Goal: Find specific page/section: Find specific page/section

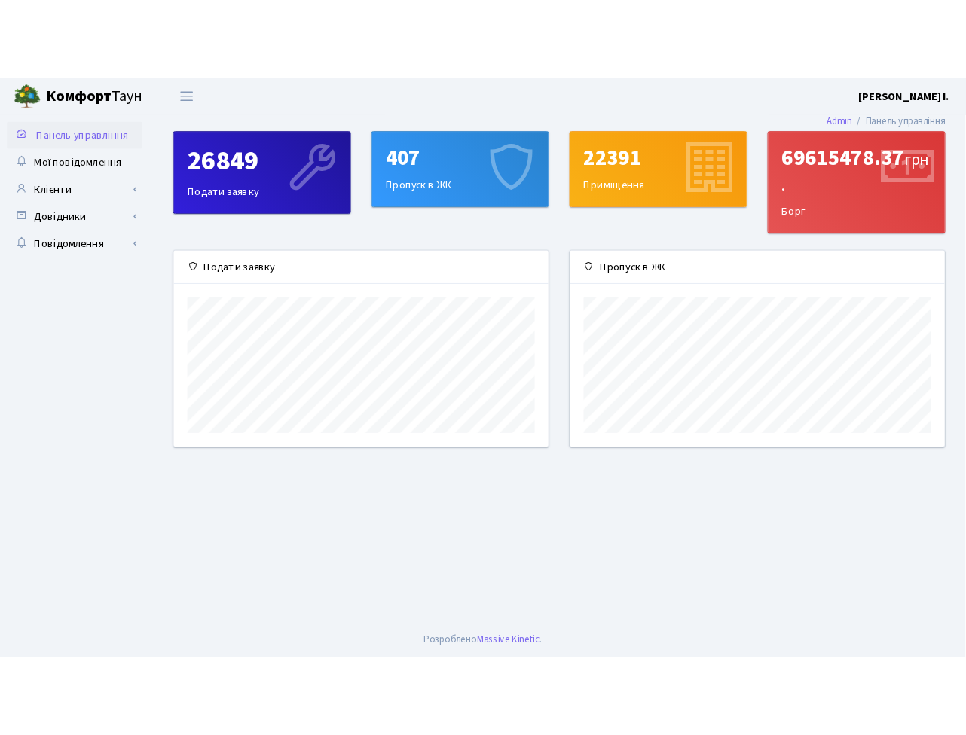
scroll to position [753010, 752864]
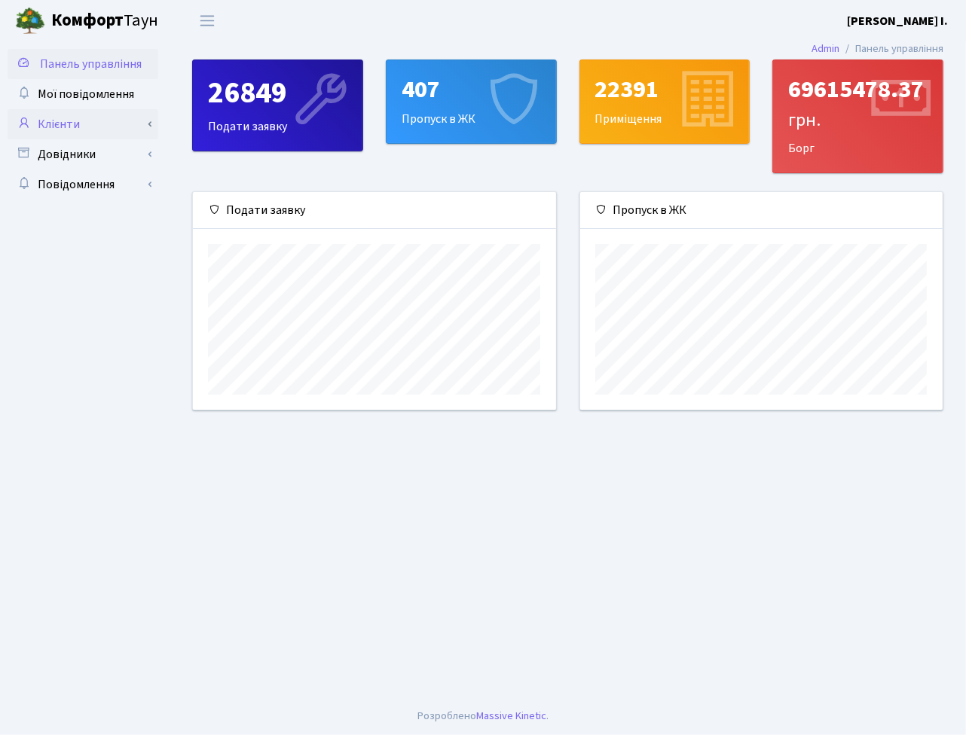
click at [117, 124] on link "Клієнти" at bounding box center [83, 124] width 151 height 30
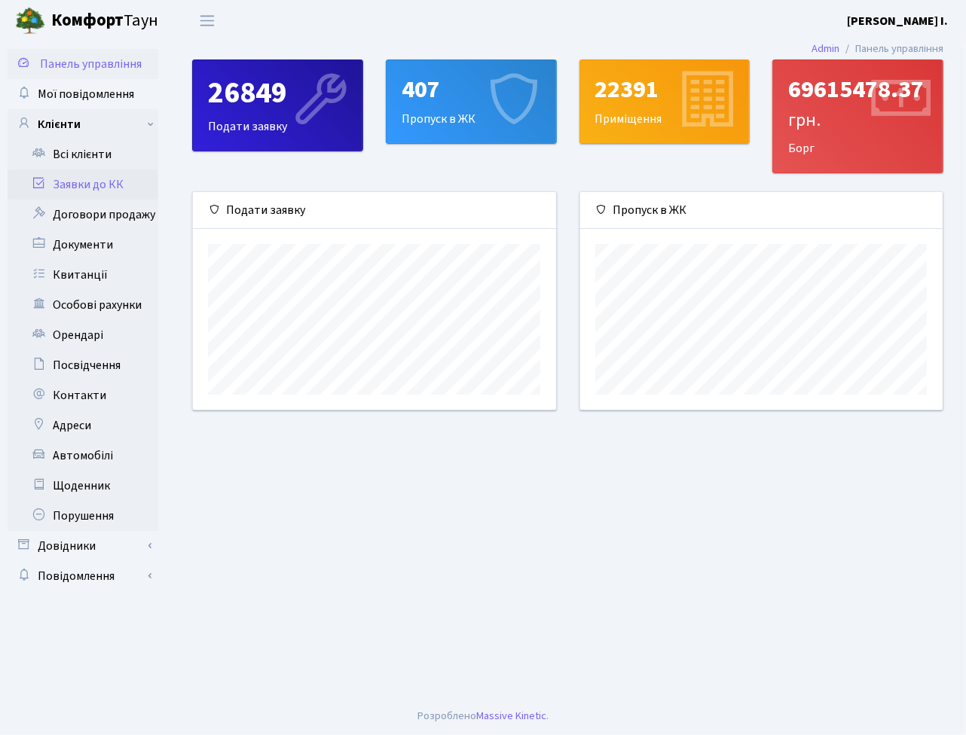
click at [105, 186] on link "Заявки до КК" at bounding box center [83, 184] width 151 height 30
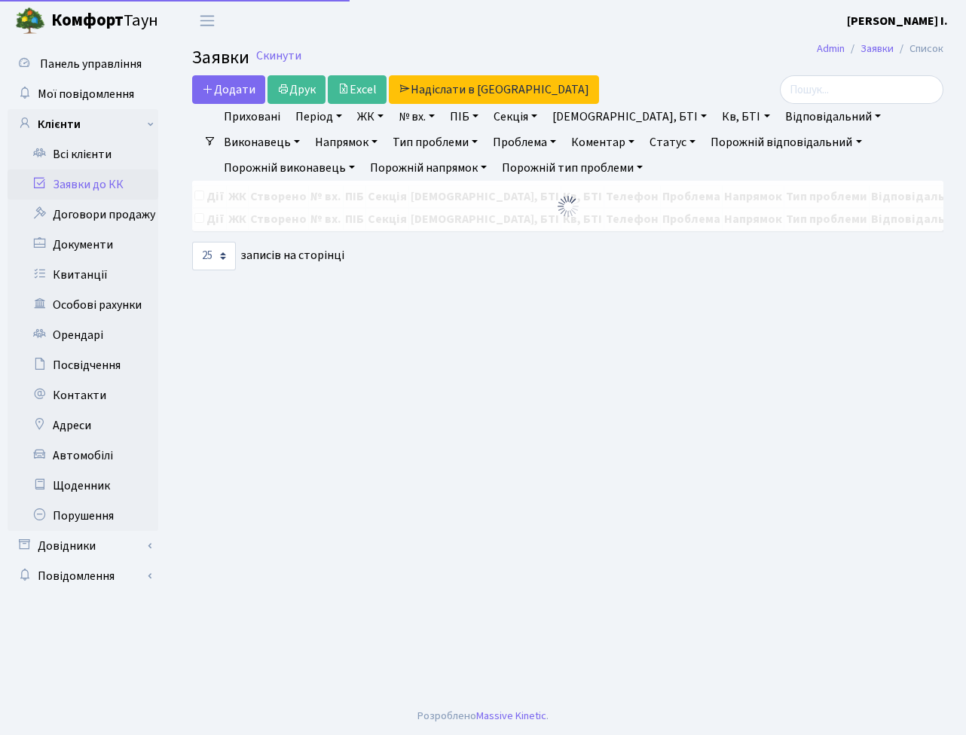
select select "25"
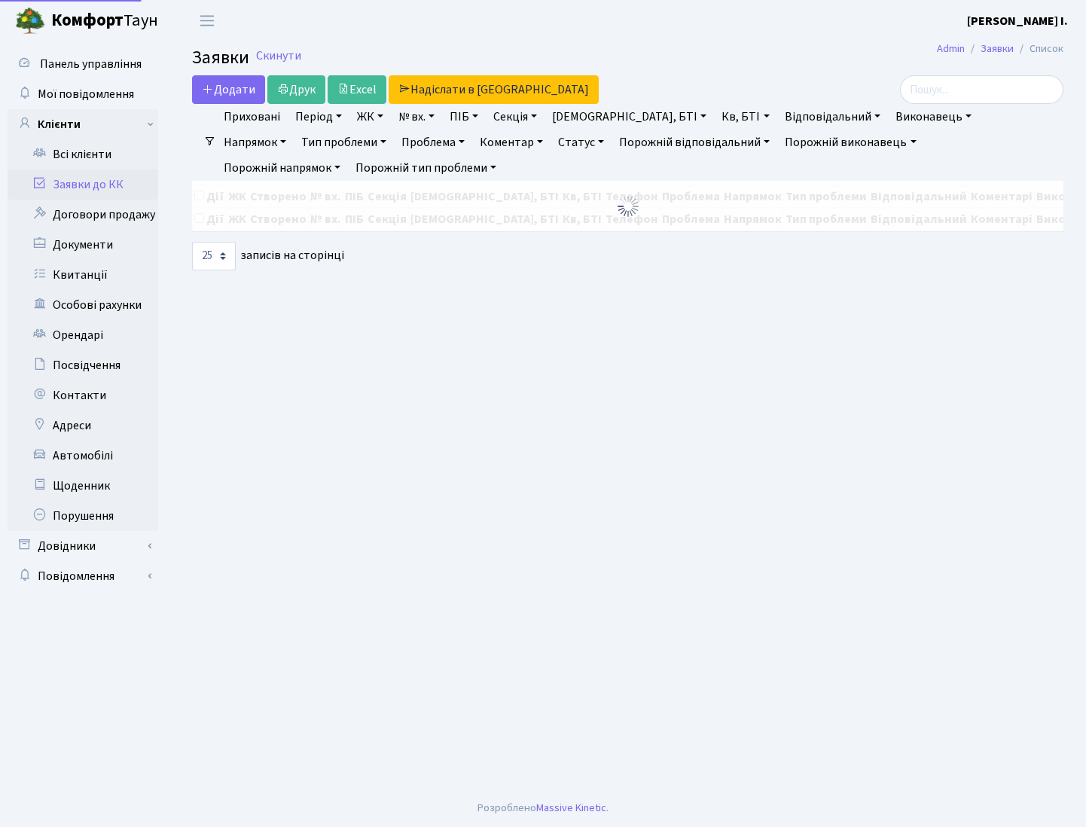
select select "25"
